Goal: Task Accomplishment & Management: Manage account settings

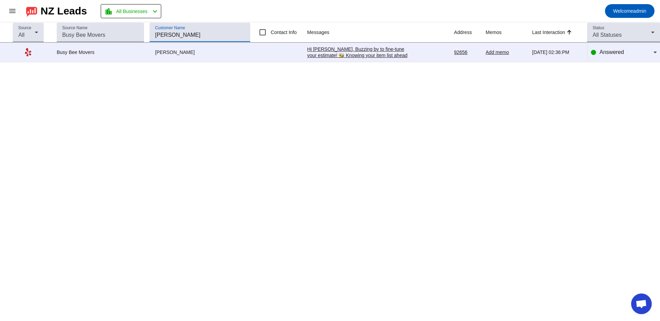
drag, startPoint x: 187, startPoint y: 33, endPoint x: 34, endPoint y: 21, distance: 153.7
click at [33, 23] on tr "Source All Source Name Customer Name william w Contact Info Messages Address Me…" at bounding box center [330, 32] width 660 height 20
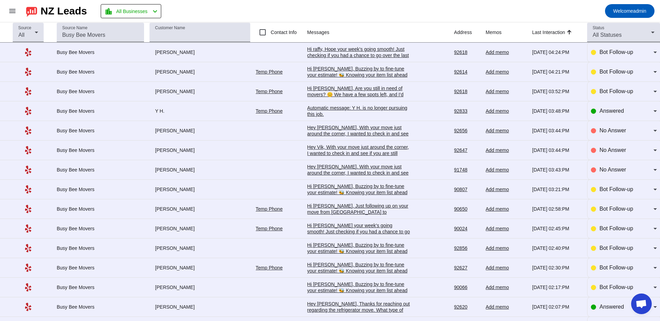
drag, startPoint x: 54, startPoint y: 11, endPoint x: 43, endPoint y: 14, distance: 11.9
click at [54, 11] on div "NZ Leads" at bounding box center [64, 11] width 46 height 10
click at [10, 12] on mat-icon "menu" at bounding box center [12, 11] width 8 height 8
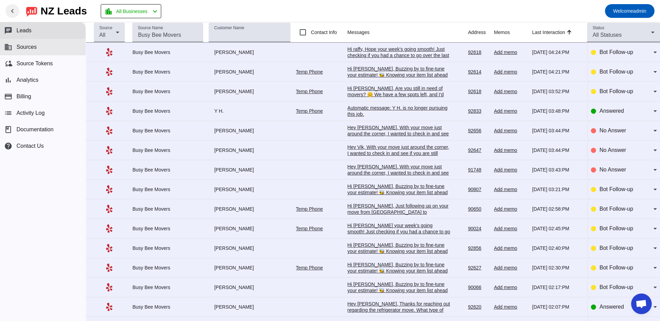
click at [44, 52] on button "business Sources" at bounding box center [43, 47] width 86 height 16
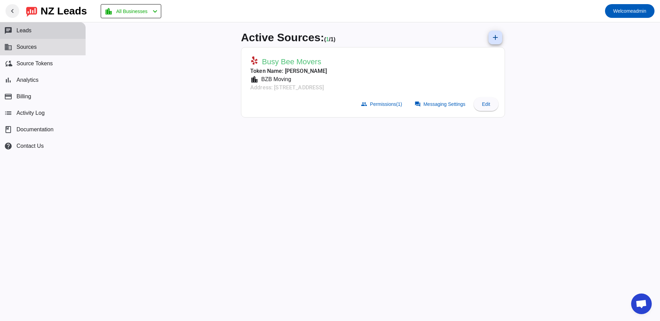
click at [37, 35] on button "chat Leads" at bounding box center [43, 30] width 86 height 16
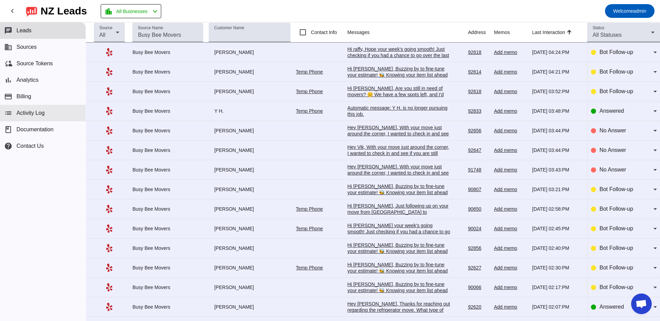
click at [55, 112] on button "list Activity Log" at bounding box center [43, 113] width 86 height 16
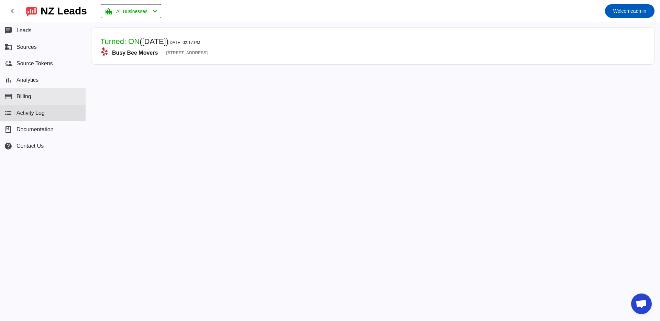
click at [49, 95] on button "payment Billing" at bounding box center [43, 96] width 86 height 16
